Goal: Task Accomplishment & Management: Manage account settings

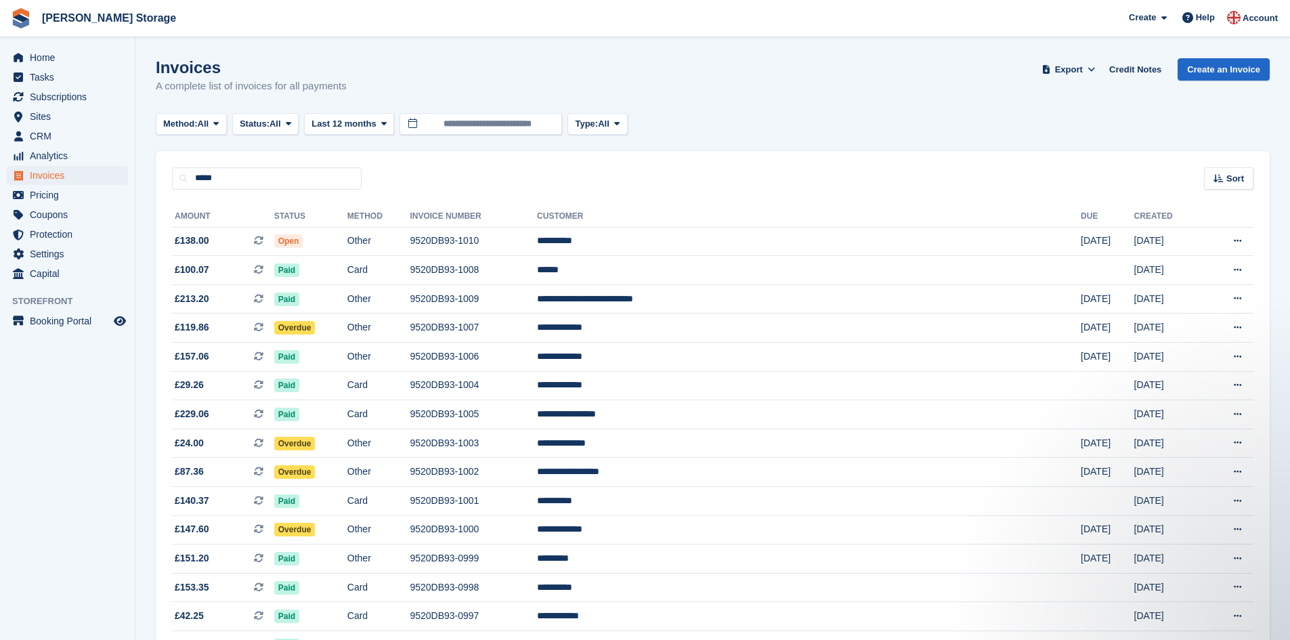
type input "*****"
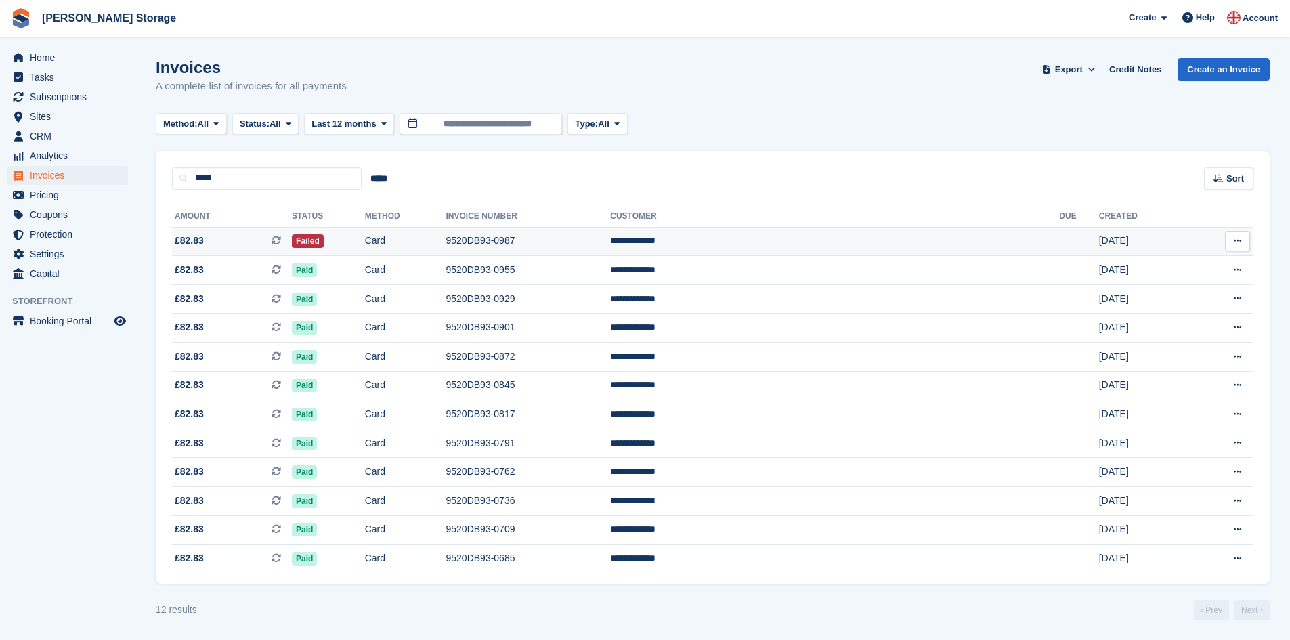
click at [446, 240] on td "Card" at bounding box center [405, 241] width 81 height 29
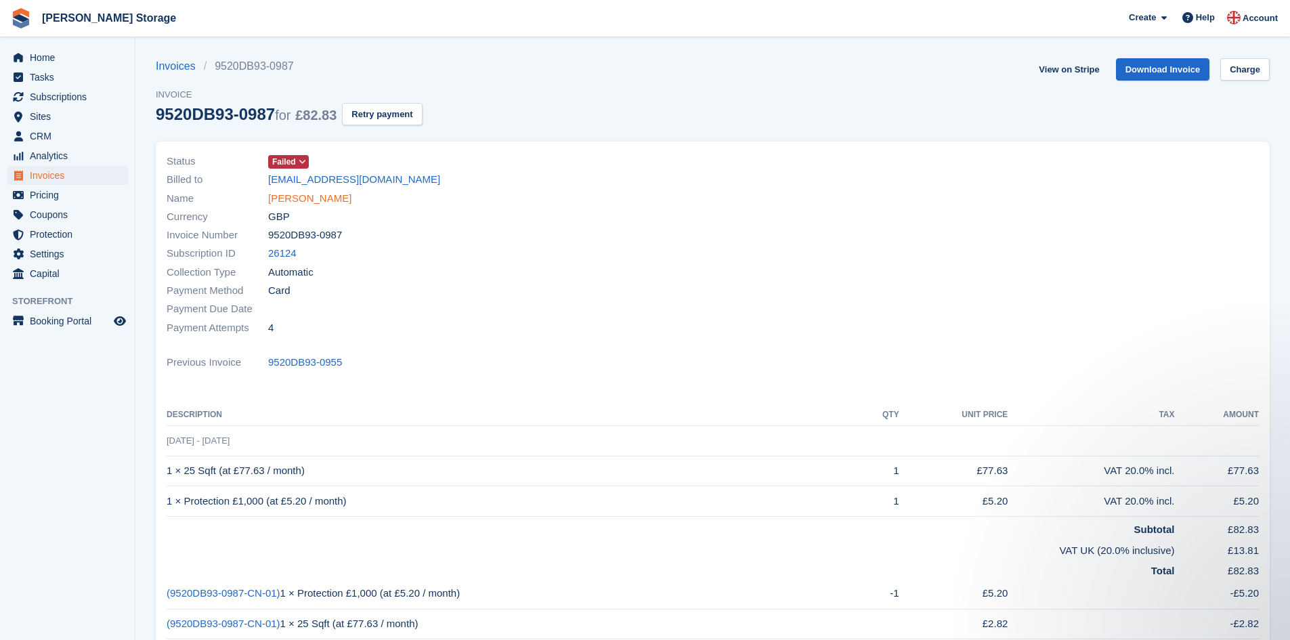
click at [318, 197] on link "Rebecca Smith" at bounding box center [309, 199] width 83 height 16
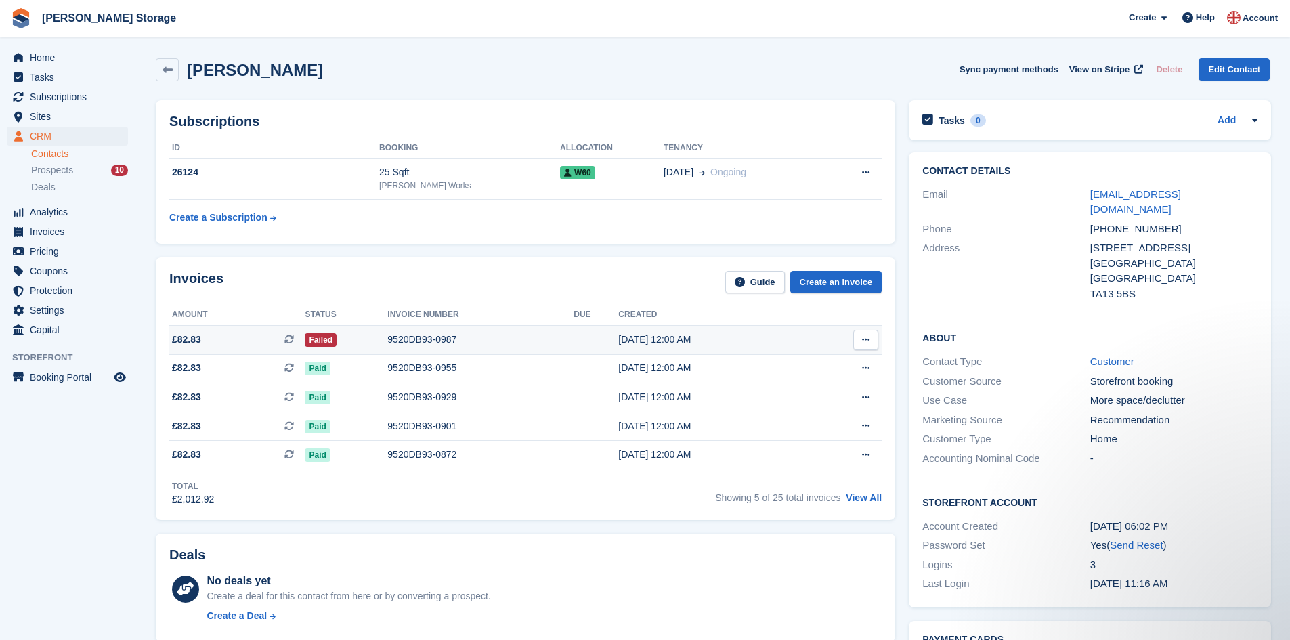
click at [441, 335] on div "9520DB93-0987" at bounding box center [480, 339] width 186 height 14
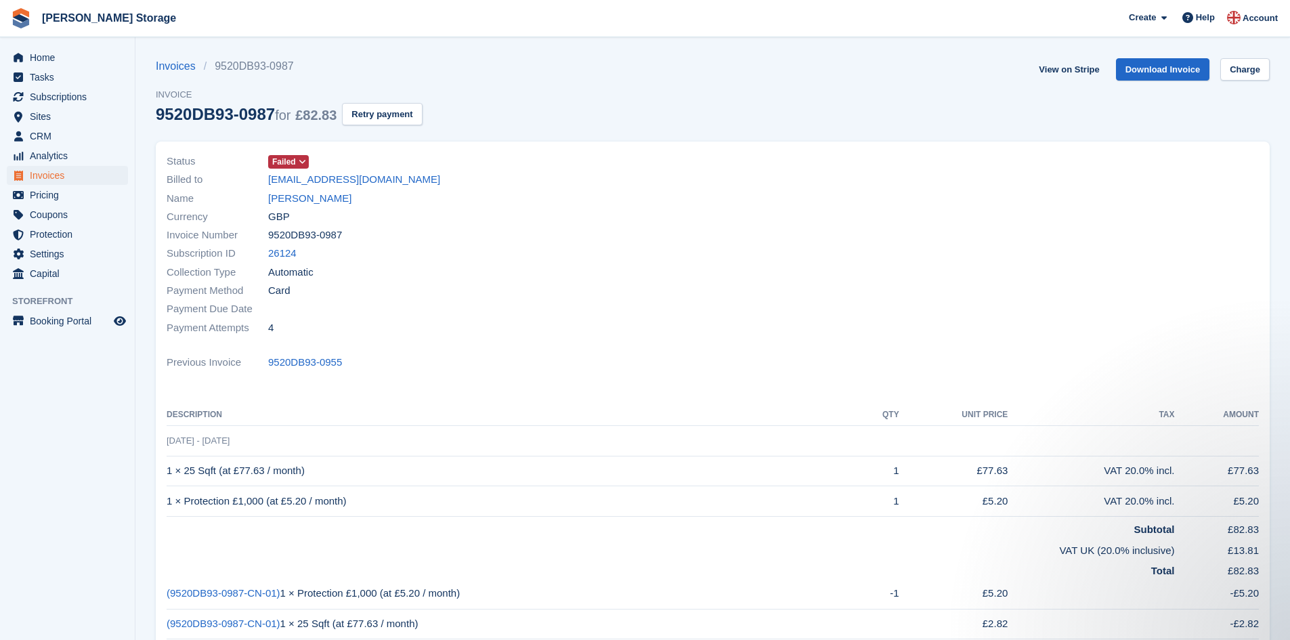
click at [301, 160] on icon at bounding box center [302, 162] width 7 height 8
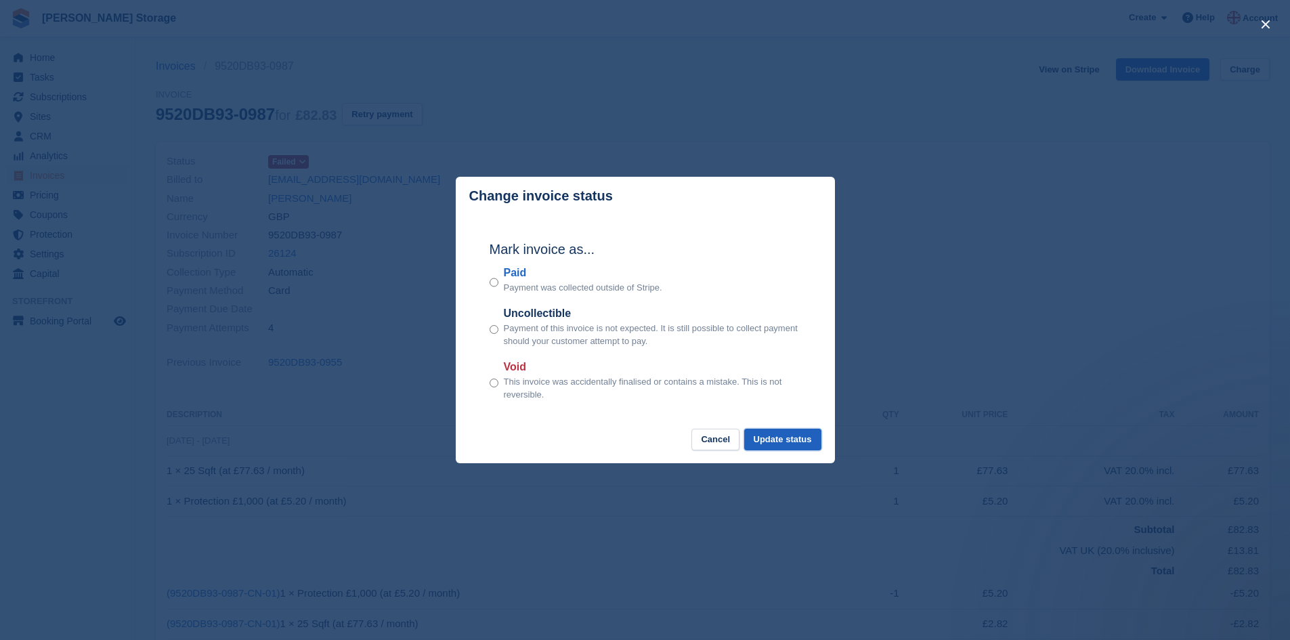
click at [786, 443] on button "Update status" at bounding box center [782, 440] width 77 height 22
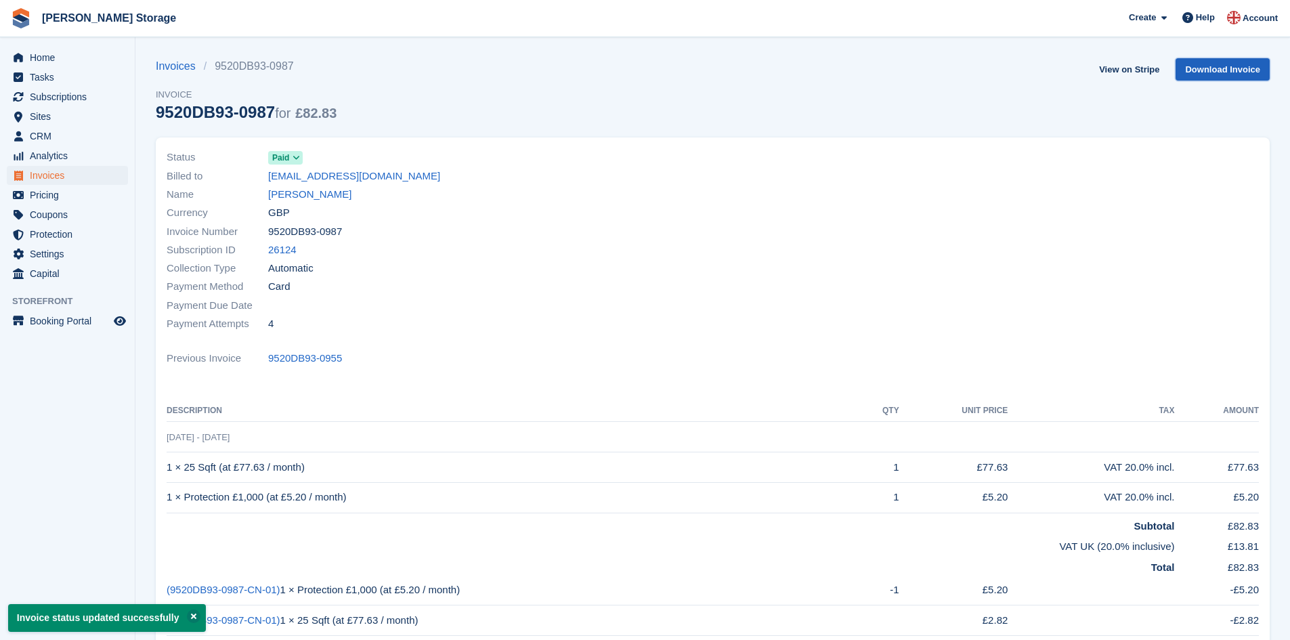
click at [1195, 68] on link "Download Invoice" at bounding box center [1222, 69] width 94 height 22
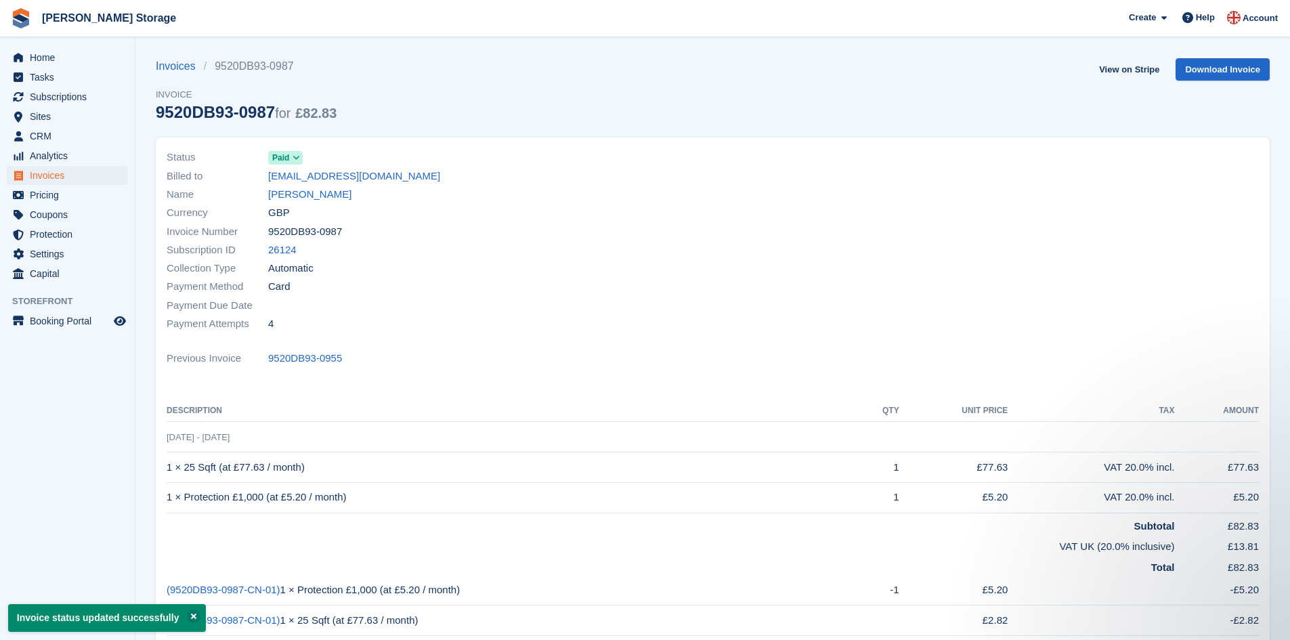
drag, startPoint x: 345, startPoint y: 360, endPoint x: 265, endPoint y: 356, distance: 80.6
click at [265, 356] on div "Previous Invoice 9520DB93-0955" at bounding box center [713, 358] width 1092 height 18
copy div "9520DB93-0955"
click at [325, 199] on link "Rebecca Smith" at bounding box center [309, 195] width 83 height 16
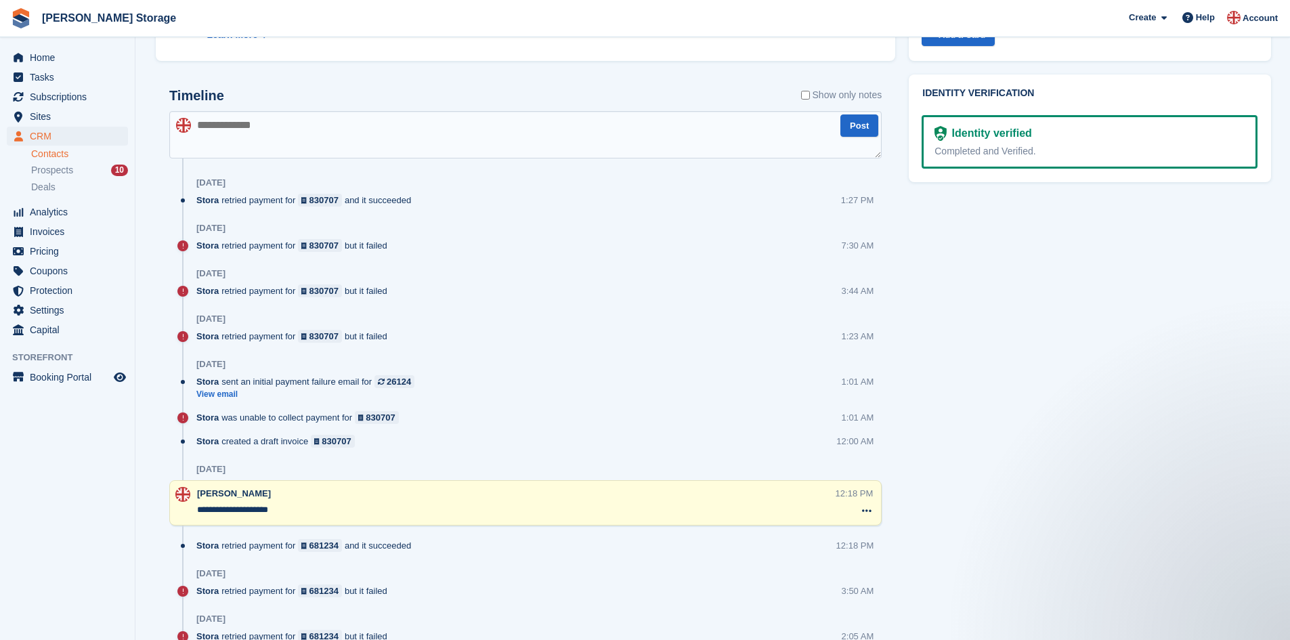
scroll to position [632, 0]
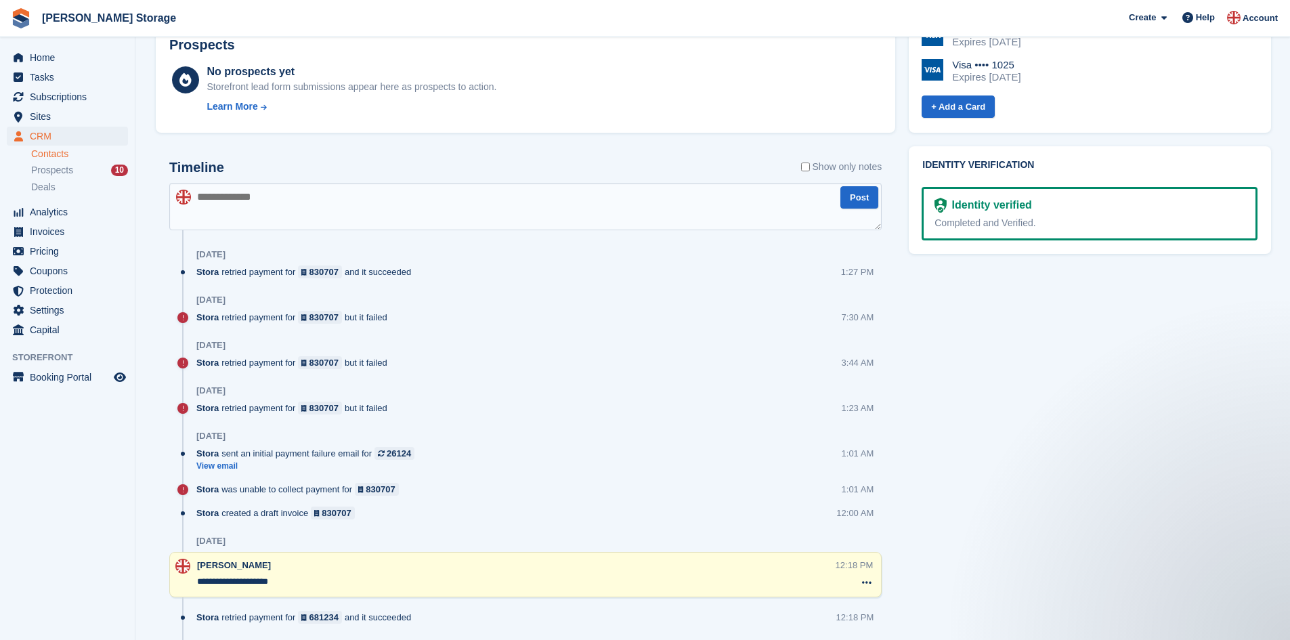
click at [301, 210] on textarea at bounding box center [525, 206] width 712 height 47
click at [281, 200] on textarea "**********" at bounding box center [525, 206] width 712 height 47
type textarea "**********"
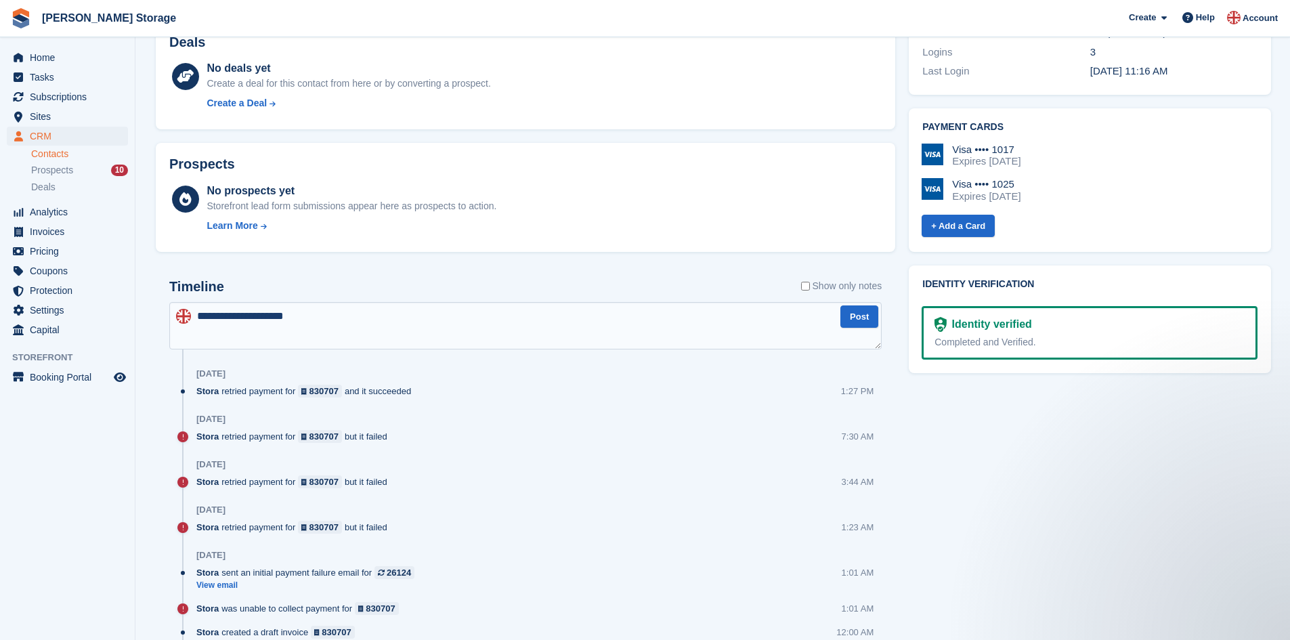
scroll to position [511, 0]
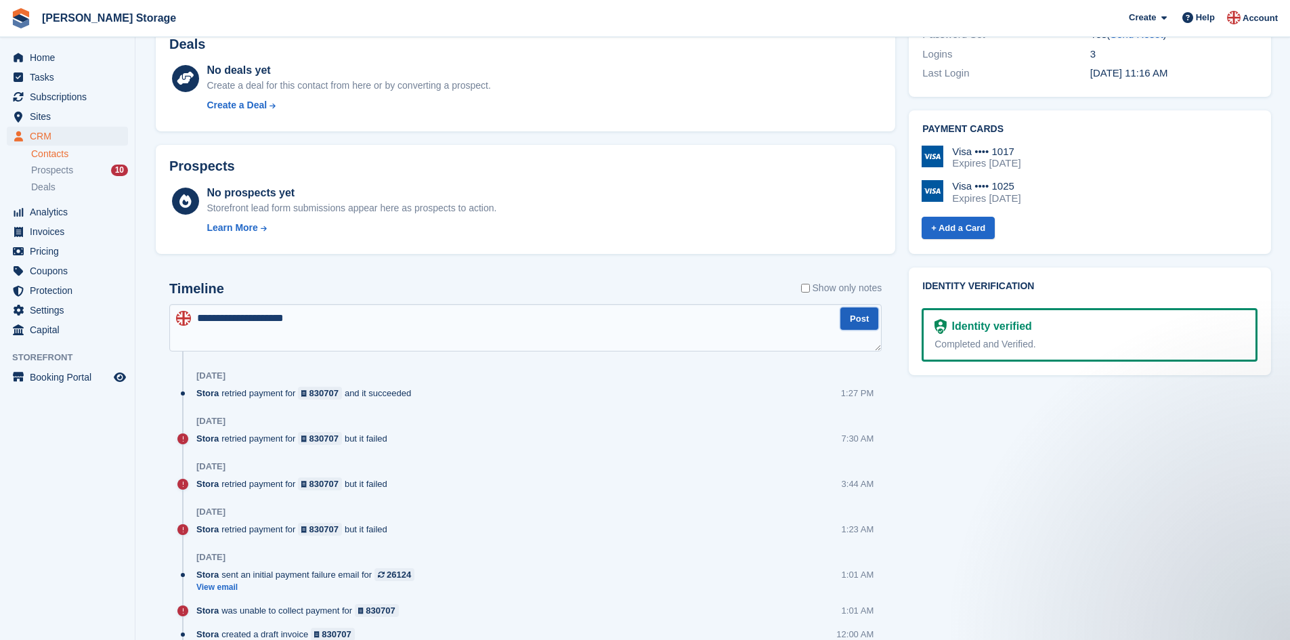
click at [861, 318] on button "Post" at bounding box center [859, 318] width 38 height 22
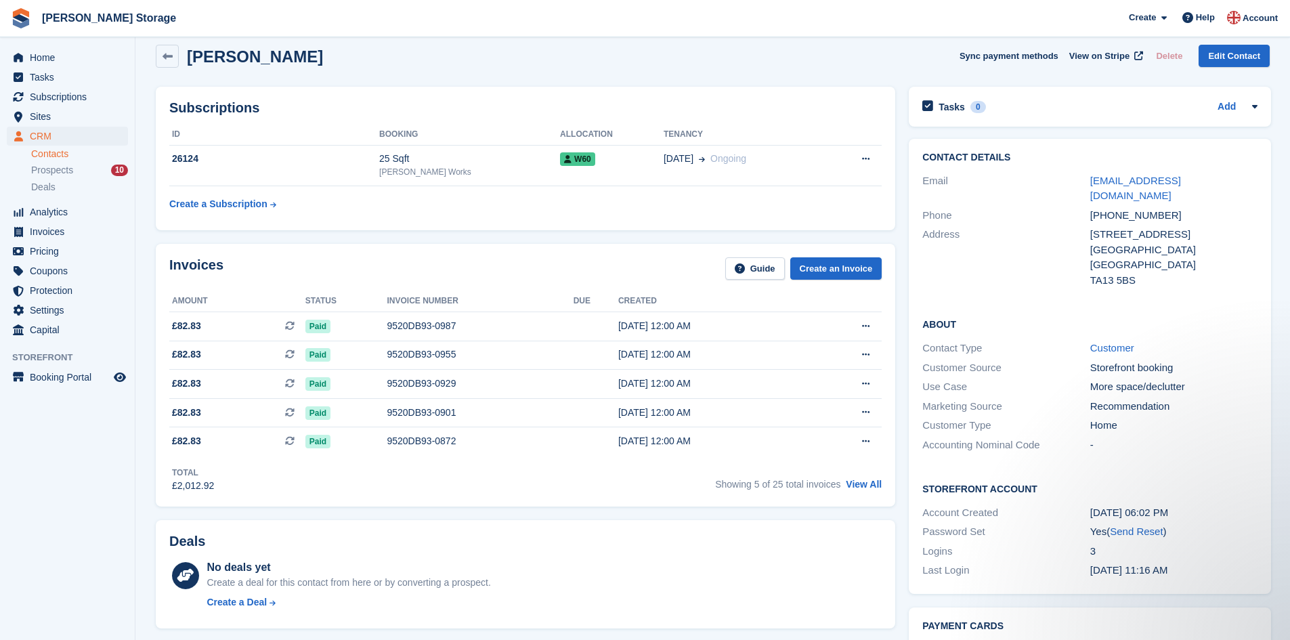
scroll to position [0, 0]
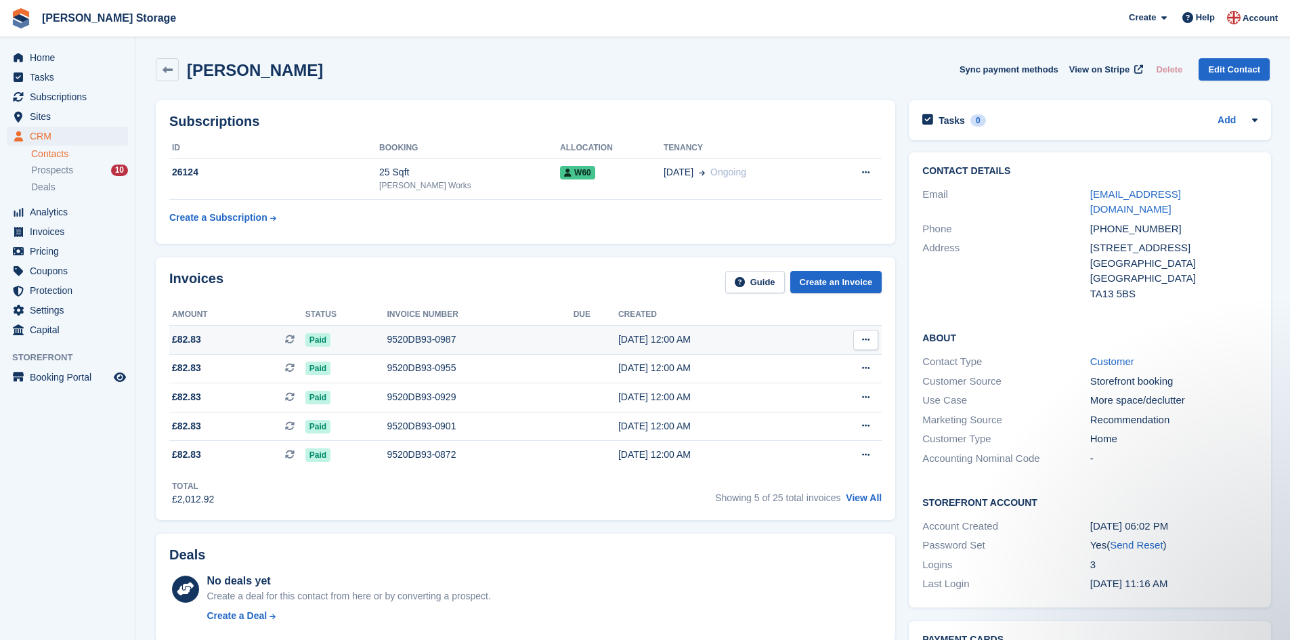
click at [412, 332] on div "9520DB93-0987" at bounding box center [480, 339] width 186 height 14
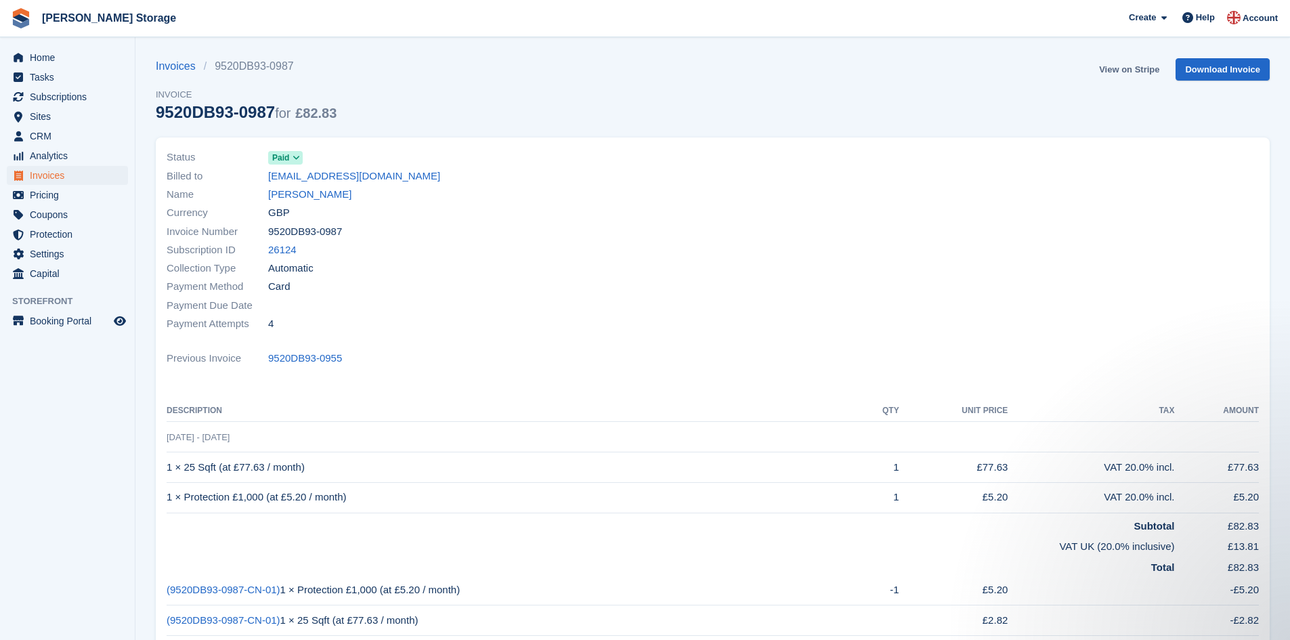
click at [1110, 70] on link "View on Stripe" at bounding box center [1128, 69] width 71 height 22
click at [172, 64] on link "Invoices" at bounding box center [180, 66] width 48 height 16
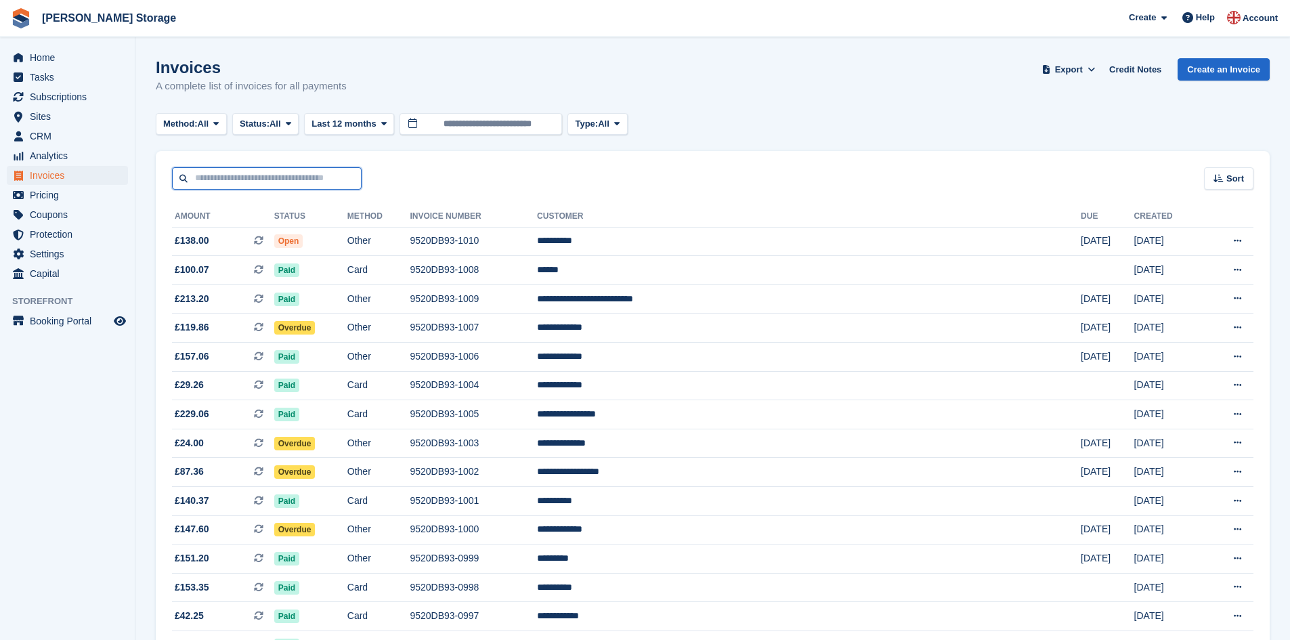
click at [313, 180] on input "text" at bounding box center [267, 178] width 190 height 22
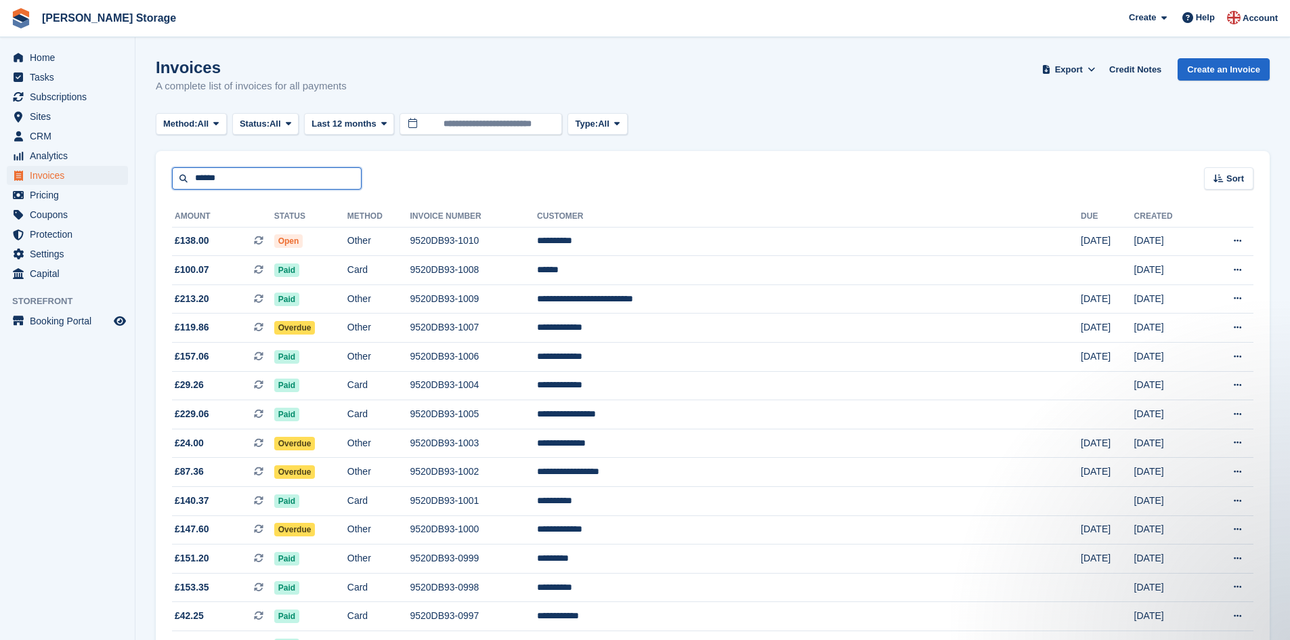
type input "******"
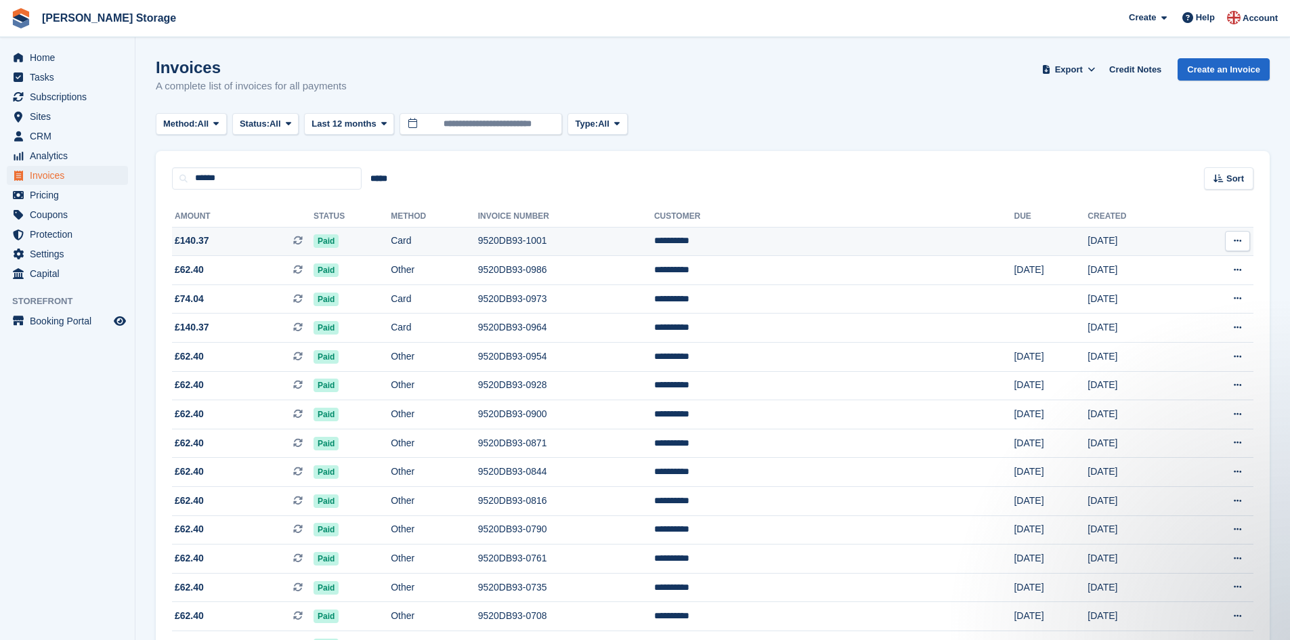
click at [448, 240] on td "Card" at bounding box center [434, 241] width 87 height 29
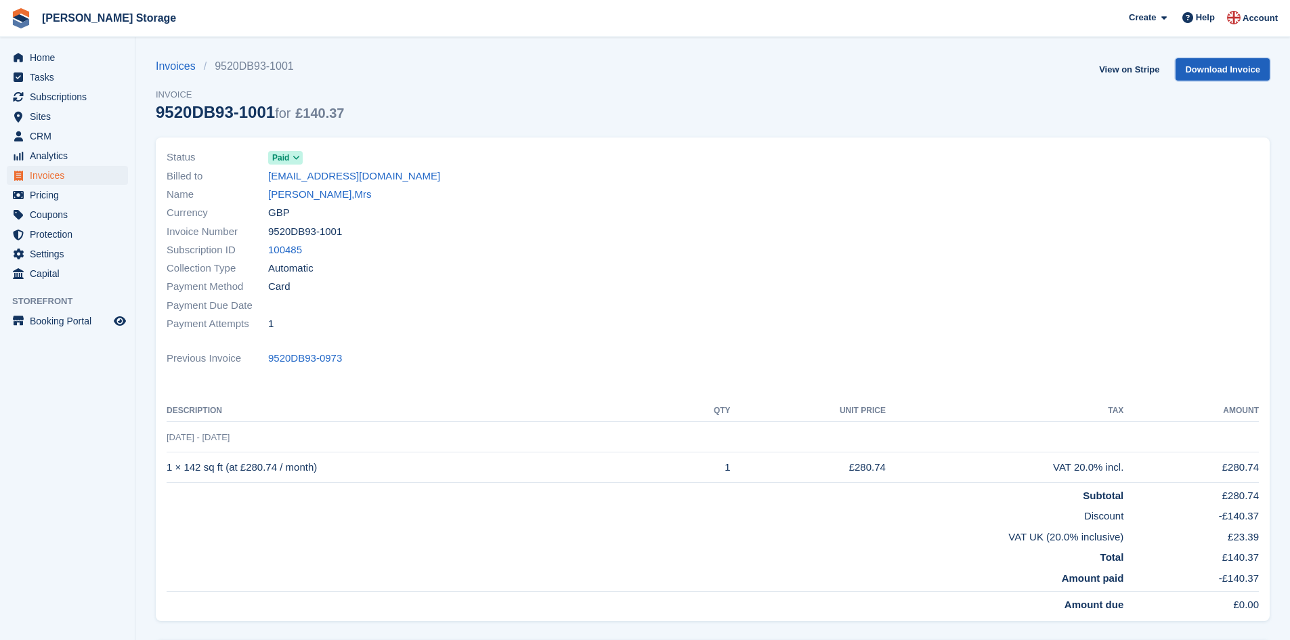
click at [1232, 72] on link "Download Invoice" at bounding box center [1222, 69] width 94 height 22
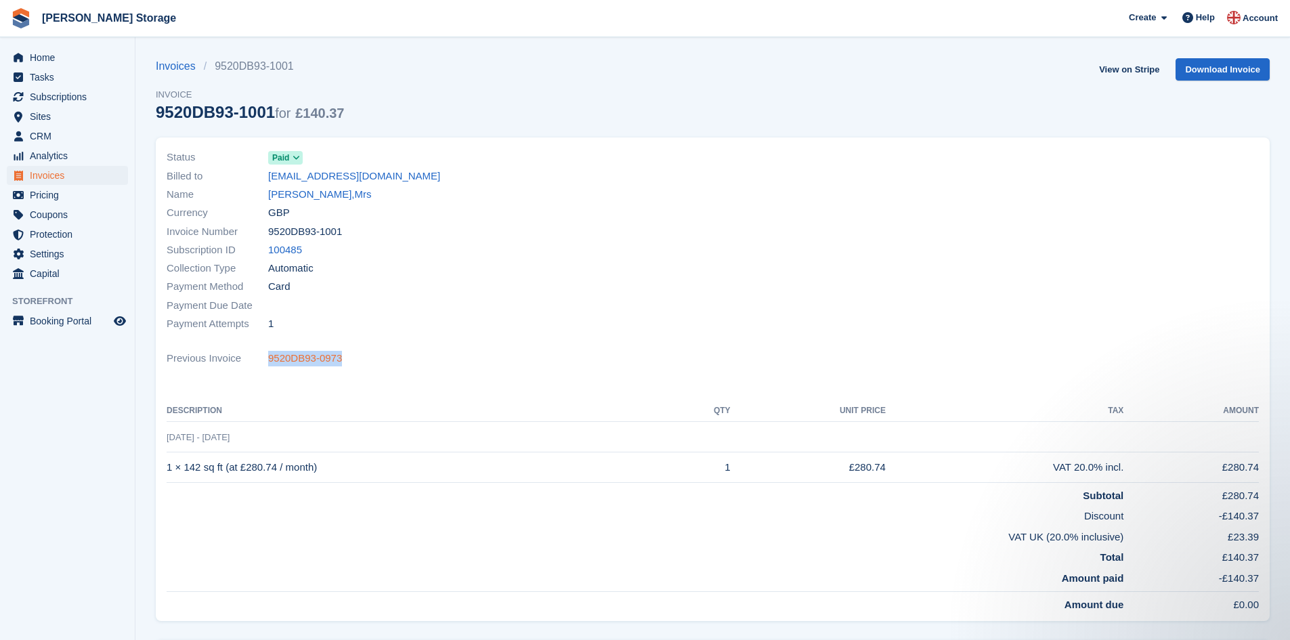
drag, startPoint x: 340, startPoint y: 359, endPoint x: 271, endPoint y: 355, distance: 69.1
click at [268, 358] on div "Previous Invoice 9520DB93-0973" at bounding box center [713, 358] width 1092 height 18
copy link "9520DB93-0973"
drag, startPoint x: 346, startPoint y: 227, endPoint x: 269, endPoint y: 230, distance: 76.6
click at [269, 230] on div "Invoice Number 9520DB93-1001" at bounding box center [436, 231] width 538 height 18
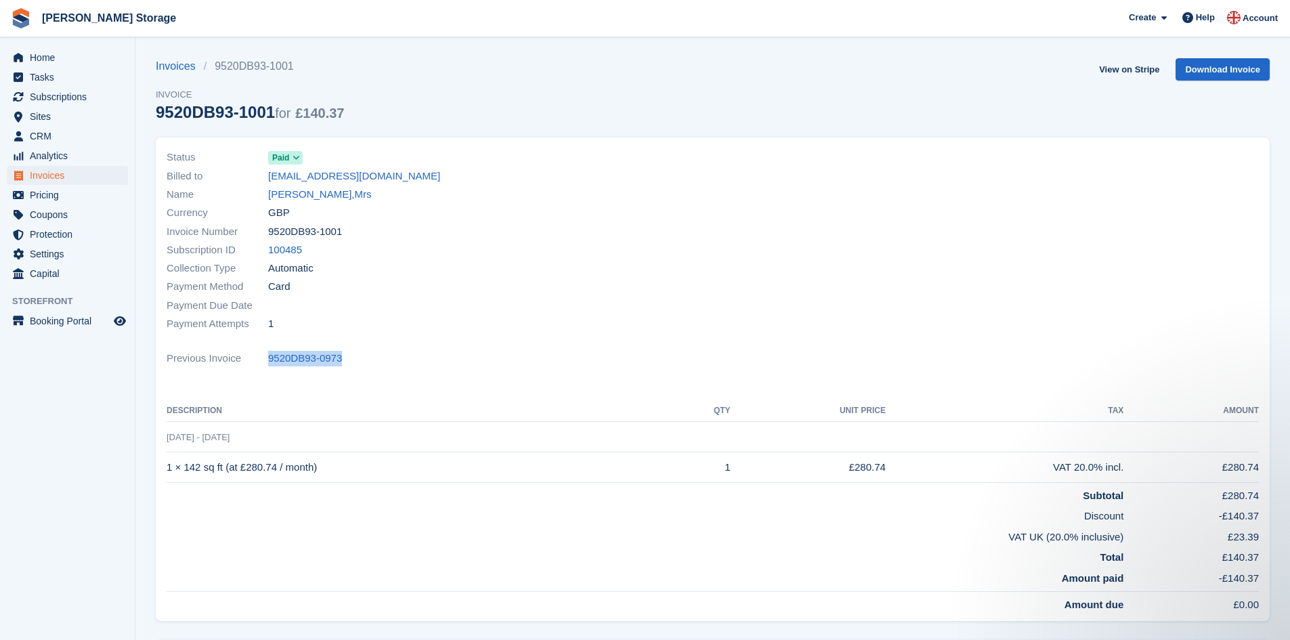
copy span "9520DB93-1001"
